Goal: Task Accomplishment & Management: Use online tool/utility

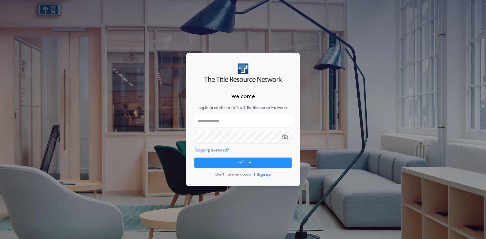
click at [217, 123] on input "text" at bounding box center [242, 121] width 97 height 12
type input "**********"
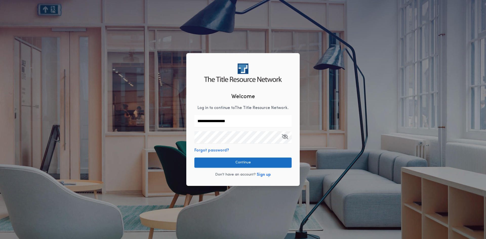
click at [235, 160] on button "Continue" at bounding box center [242, 163] width 97 height 10
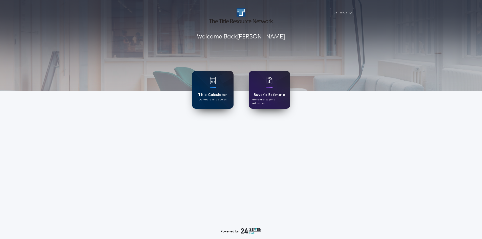
click at [211, 91] on div "Title Calculator Generate title quotes" at bounding box center [213, 90] width 42 height 38
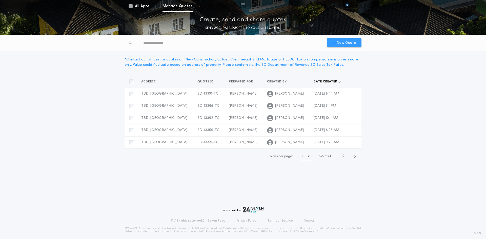
click at [336, 44] on span "New Quote" at bounding box center [345, 42] width 24 height 5
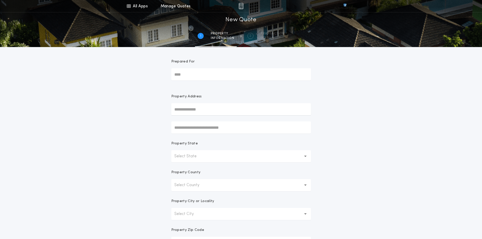
click at [208, 77] on input "Prepared For" at bounding box center [241, 74] width 140 height 12
click at [211, 73] on input "Prepared For" at bounding box center [241, 74] width 140 height 12
type input "********"
click at [204, 112] on input "text" at bounding box center [241, 109] width 140 height 12
type input "***"
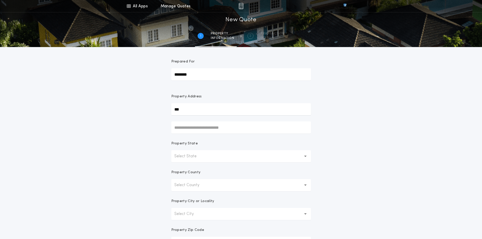
click at [209, 158] on button "Select State" at bounding box center [241, 156] width 140 height 12
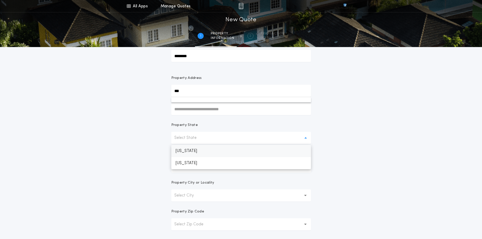
scroll to position [51, 0]
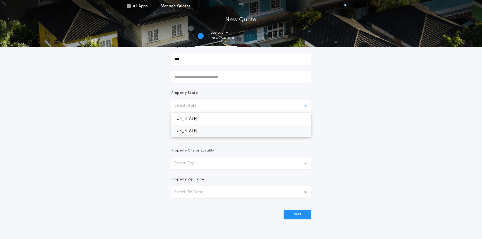
click at [191, 133] on p "[US_STATE]" at bounding box center [241, 131] width 140 height 12
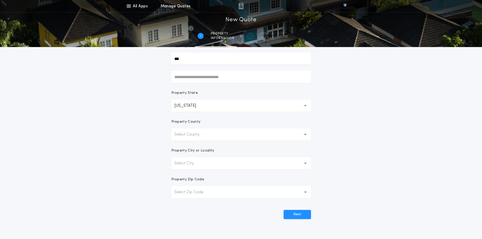
click at [306, 136] on icon "button" at bounding box center [305, 135] width 3 height 12
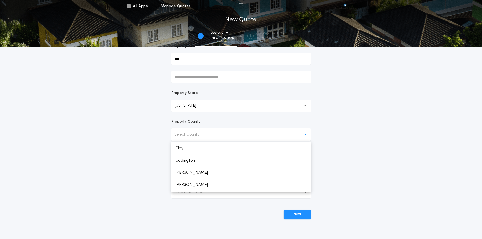
scroll to position [152, 0]
click at [200, 152] on p "Codington" at bounding box center [241, 154] width 140 height 12
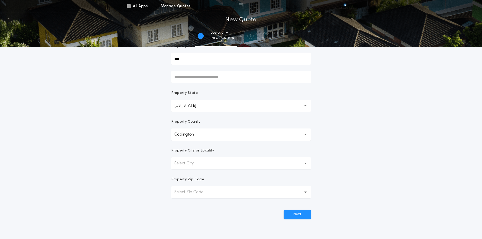
click at [306, 164] on icon "button" at bounding box center [305, 164] width 3 height 2
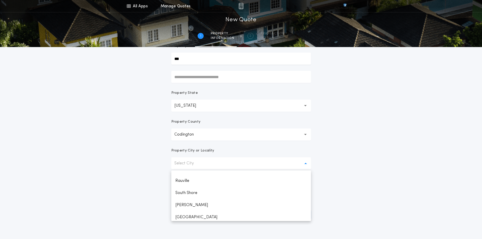
scroll to position [101, 0]
click at [196, 210] on p "[GEOGRAPHIC_DATA]" at bounding box center [241, 209] width 140 height 12
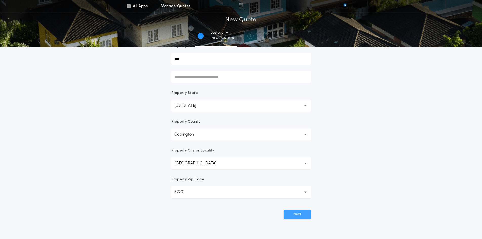
click at [300, 218] on button "Next" at bounding box center [297, 214] width 27 height 9
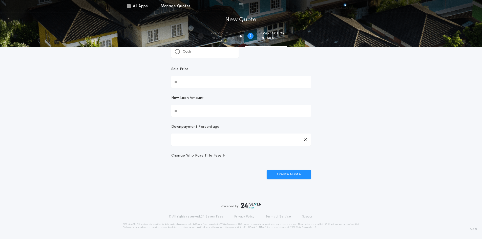
scroll to position [0, 0]
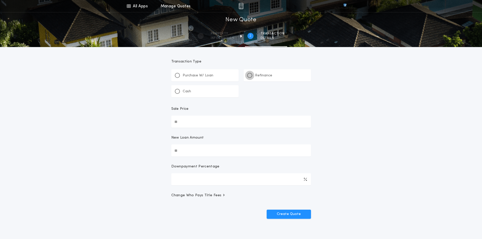
click at [250, 78] on div at bounding box center [249, 75] width 5 height 5
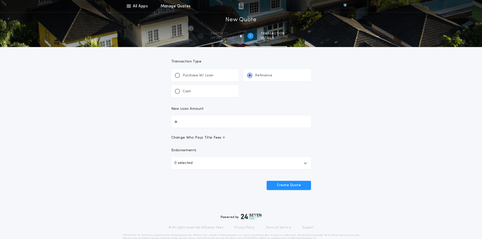
click at [218, 127] on input "New Loan Amount" at bounding box center [241, 122] width 140 height 12
type input "********"
click at [305, 163] on icon "button" at bounding box center [306, 163] width 4 height 4
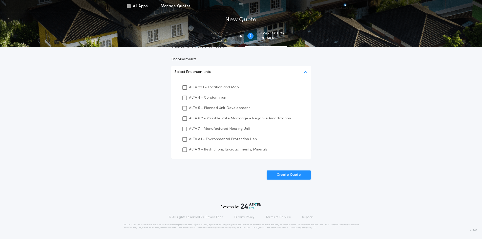
scroll to position [92, 0]
click at [186, 148] on icon at bounding box center [184, 150] width 3 height 4
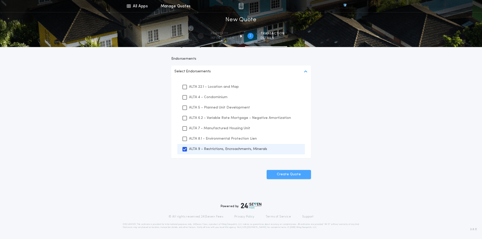
click at [291, 175] on button "Create Quote" at bounding box center [289, 174] width 44 height 9
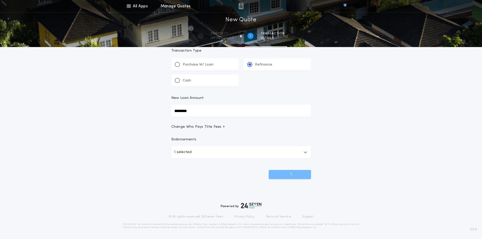
scroll to position [11, 0]
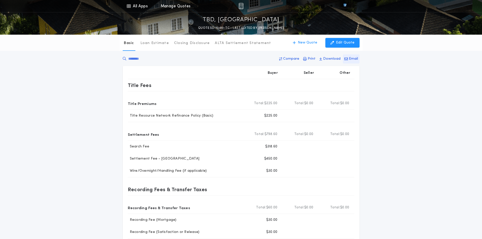
click at [351, 58] on p "Email" at bounding box center [353, 58] width 9 height 5
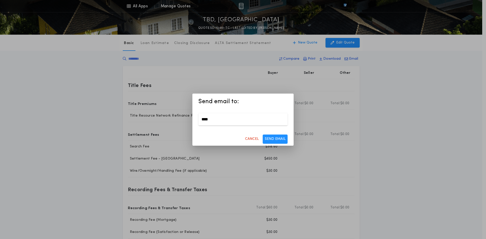
type input "**********"
click at [275, 142] on button "SEND EMAIL" at bounding box center [275, 139] width 25 height 9
